Goal: Task Accomplishment & Management: Manage account settings

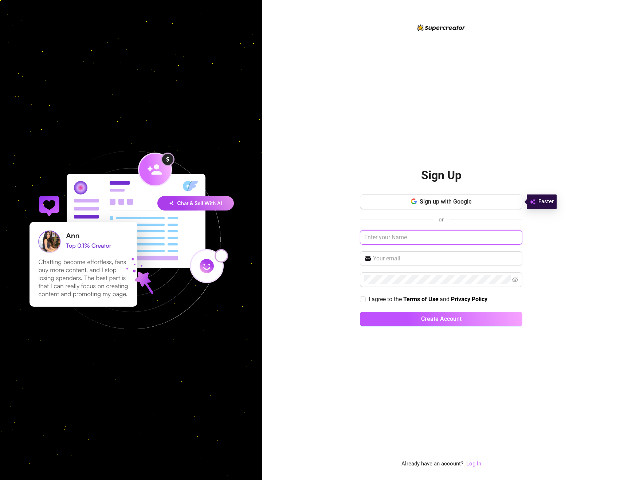
click at [404, 234] on input "text" at bounding box center [441, 237] width 162 height 15
click at [457, 183] on div "Sign Up Sign up with Google or I agree to the Terms of Use and Privacy Policy C…" at bounding box center [441, 245] width 162 height 174
click at [459, 176] on h2 "Sign Up" at bounding box center [441, 175] width 40 height 15
click at [474, 473] on div "Sign Up Sign up with Google or I agree to the Terms of Use and Privacy Policy C…" at bounding box center [441, 240] width 358 height 480
click at [475, 468] on div "Sign Up Sign up with Google or I agree to the Terms of Use and Privacy Policy C…" at bounding box center [441, 240] width 358 height 480
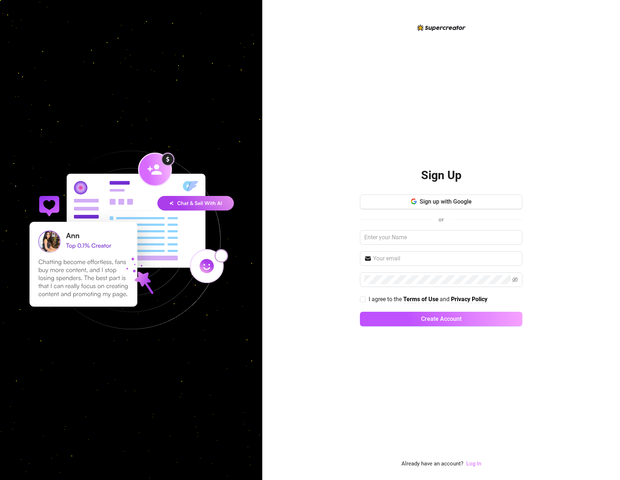
click at [477, 463] on link "Log In" at bounding box center [473, 463] width 15 height 7
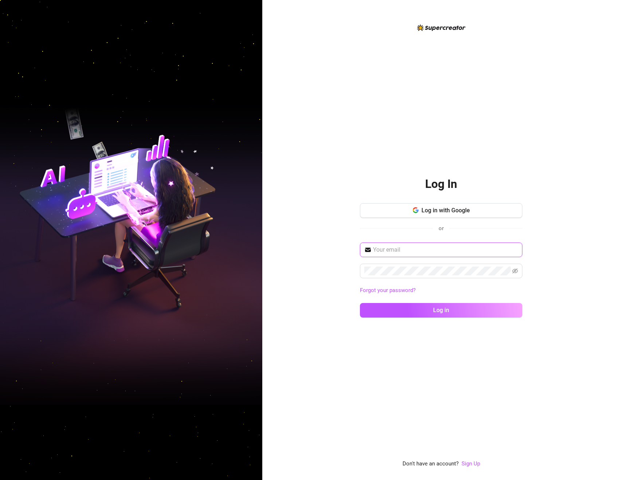
click at [445, 250] on input "text" at bounding box center [445, 250] width 145 height 9
click at [459, 211] on span "Log in with Google" at bounding box center [445, 210] width 48 height 7
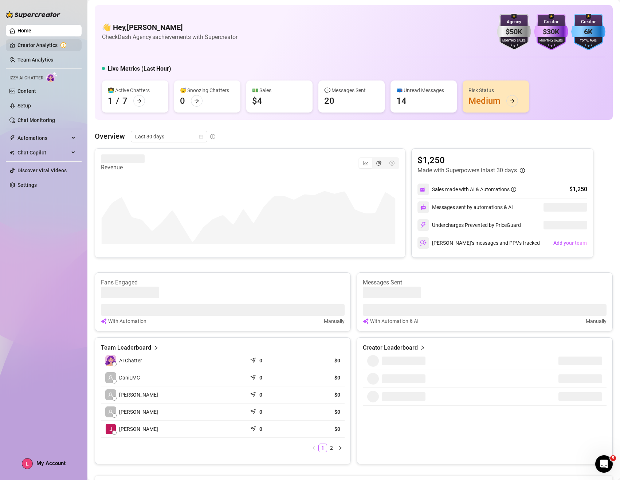
click at [42, 47] on link "Creator Analytics" at bounding box center [46, 45] width 58 height 12
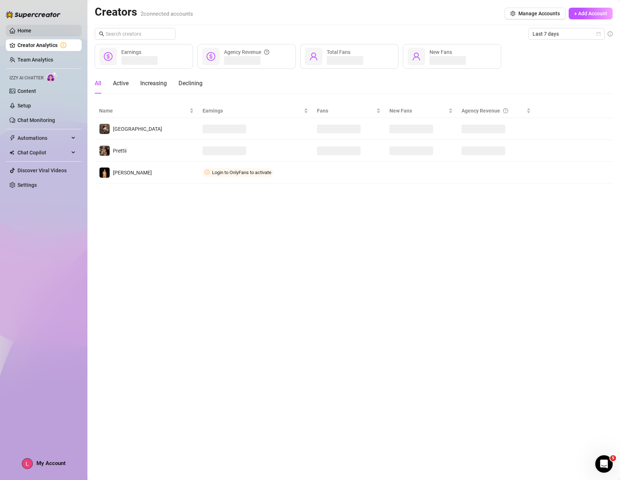
click at [31, 33] on link "Home" at bounding box center [24, 31] width 14 height 6
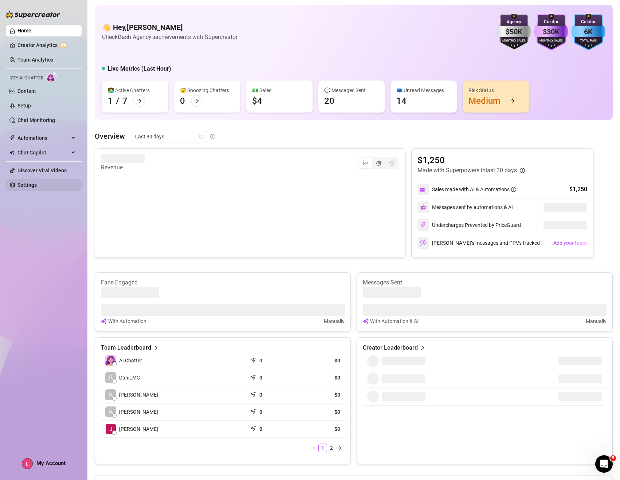
click at [31, 185] on link "Settings" at bounding box center [26, 185] width 19 height 6
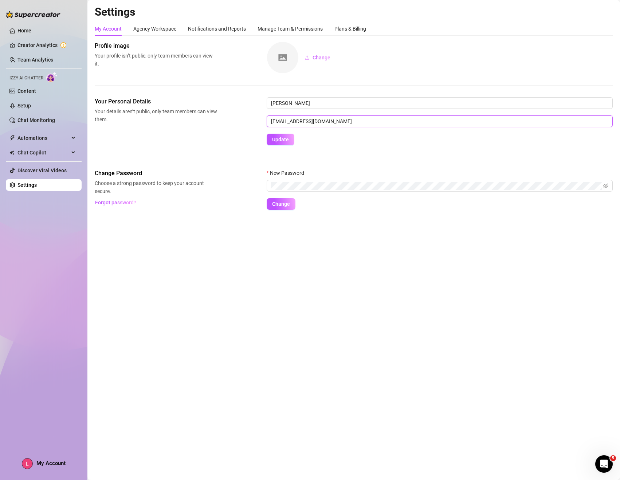
click at [352, 124] on input "[EMAIL_ADDRESS][DOMAIN_NAME]" at bounding box center [440, 121] width 346 height 12
type input "[EMAIL_ADDRESS][DOMAIN_NAME]"
click at [306, 180] on div "New Password" at bounding box center [440, 174] width 346 height 11
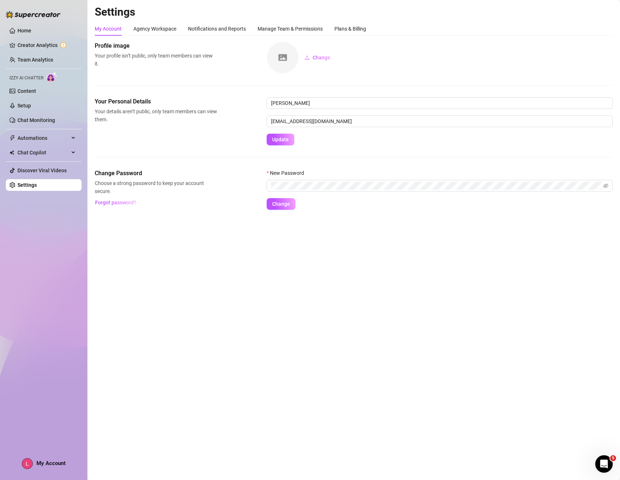
click at [299, 173] on label "New Password" at bounding box center [288, 173] width 42 height 8
click at [278, 144] on button "Update" at bounding box center [281, 140] width 28 height 12
click at [276, 202] on span "Change" at bounding box center [281, 204] width 18 height 6
click at [31, 31] on link "Home" at bounding box center [24, 31] width 14 height 6
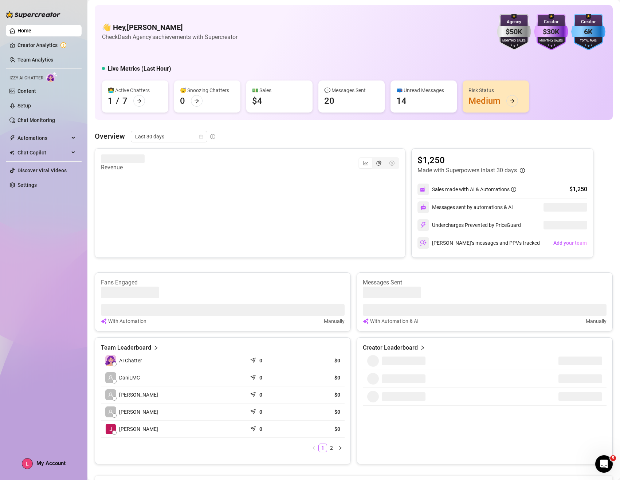
click at [31, 31] on link "Home" at bounding box center [24, 31] width 14 height 6
click at [23, 184] on link "Settings" at bounding box center [26, 185] width 19 height 6
